Goal: Information Seeking & Learning: Learn about a topic

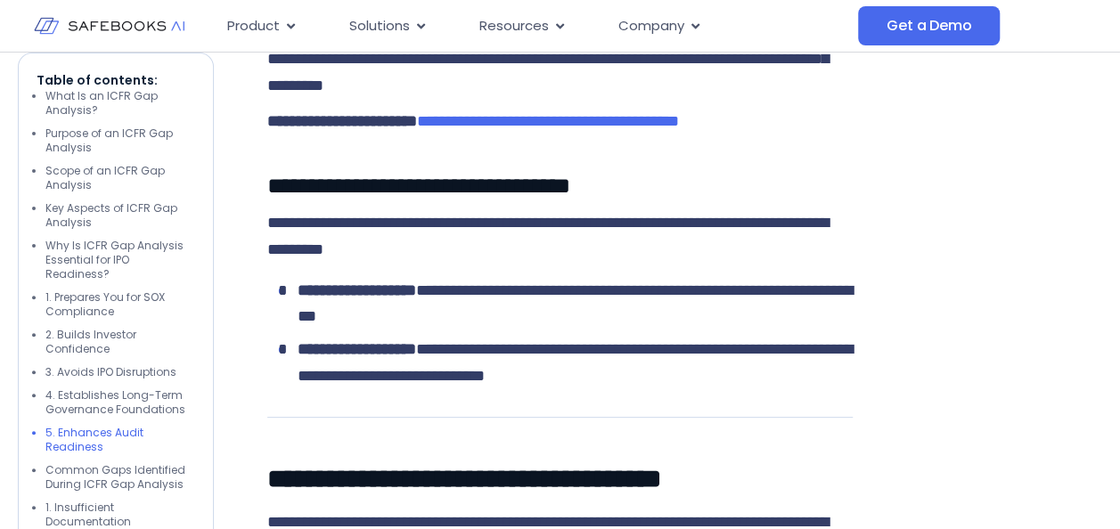
scroll to position [6772, 0]
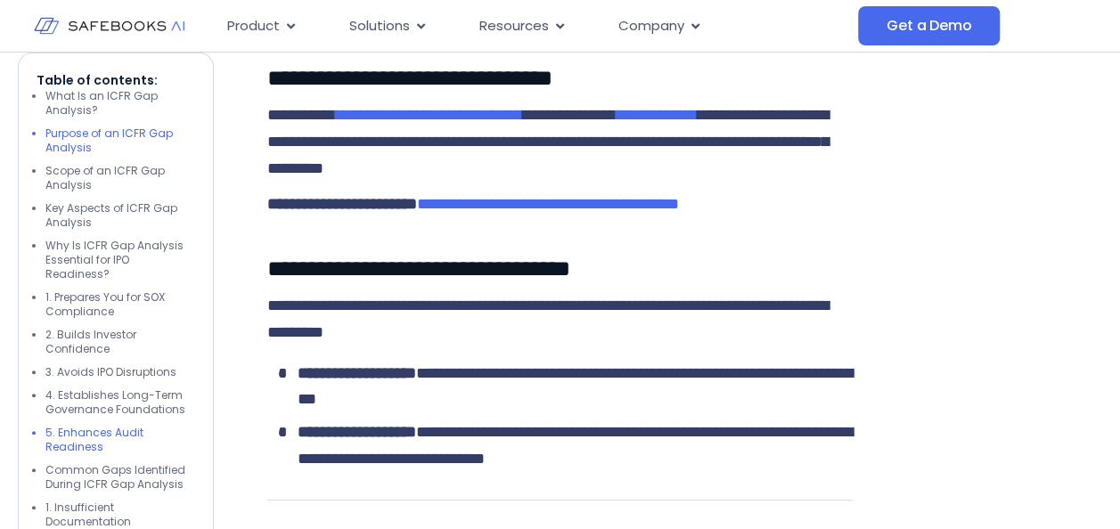
click at [90, 139] on li "Purpose of an ICFR Gap Analysis" at bounding box center [120, 141] width 150 height 29
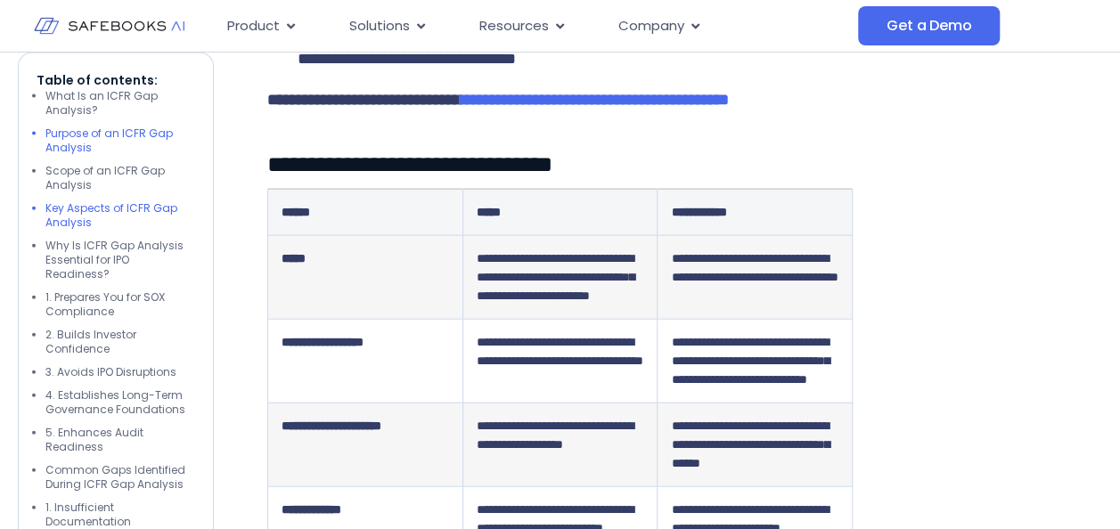
scroll to position [1660, 0]
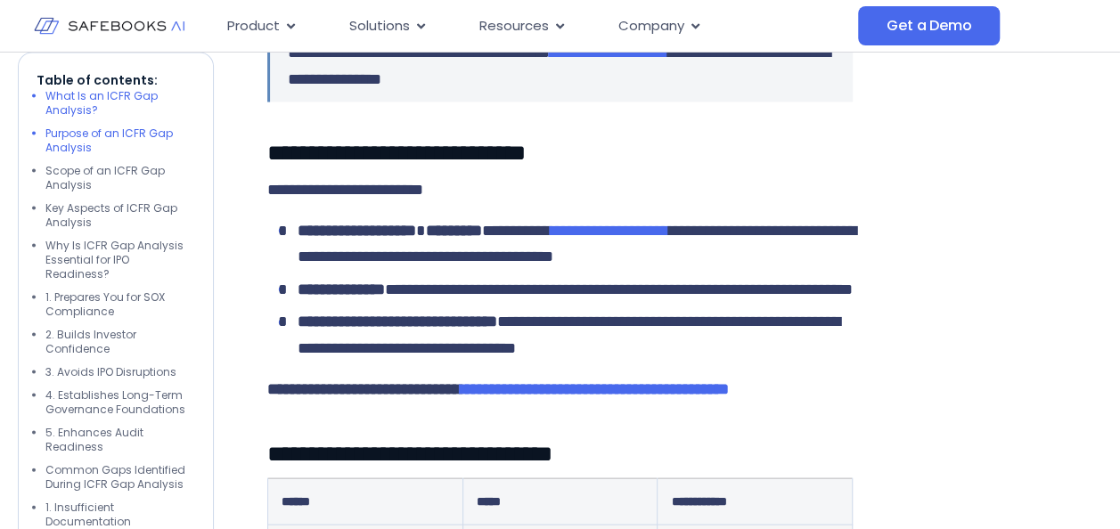
click at [78, 111] on li "What Is an ICFR Gap Analysis?" at bounding box center [120, 103] width 150 height 29
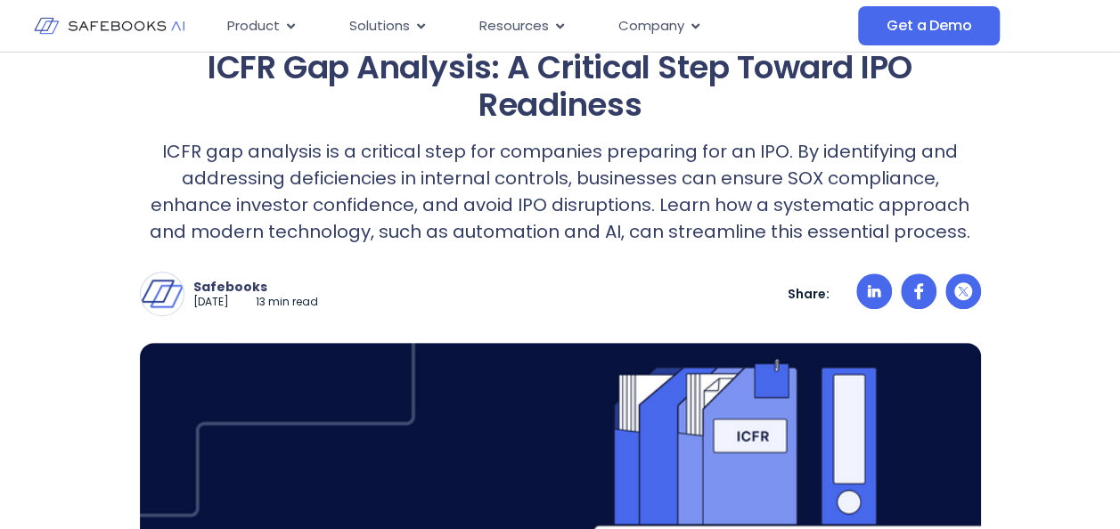
scroll to position [0, 0]
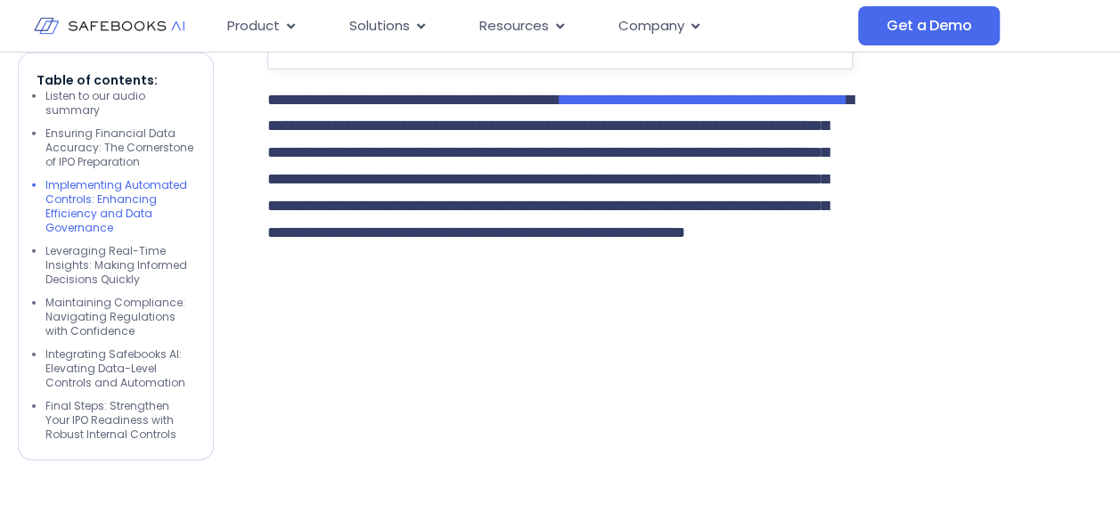
scroll to position [2717, 0]
